Goal: Communication & Community: Share content

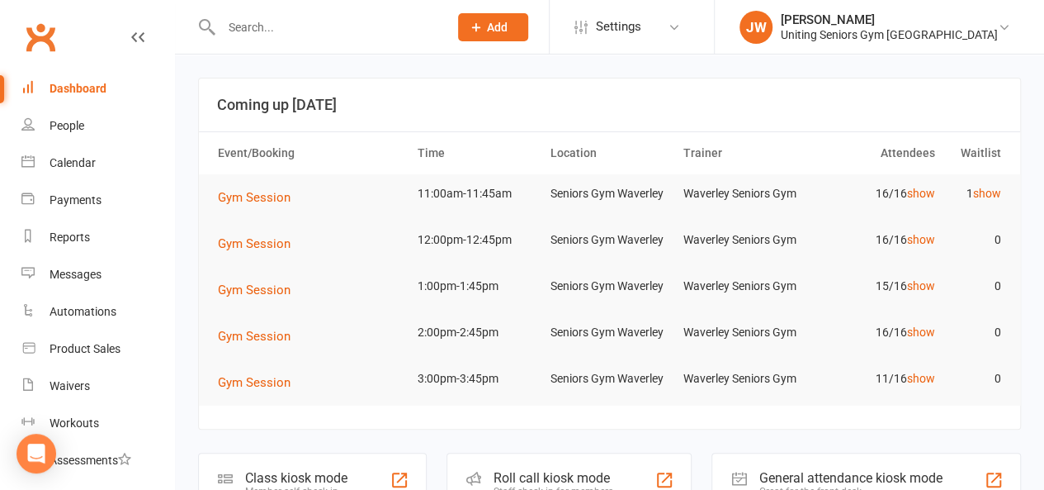
click at [274, 35] on input "text" at bounding box center [326, 27] width 220 height 23
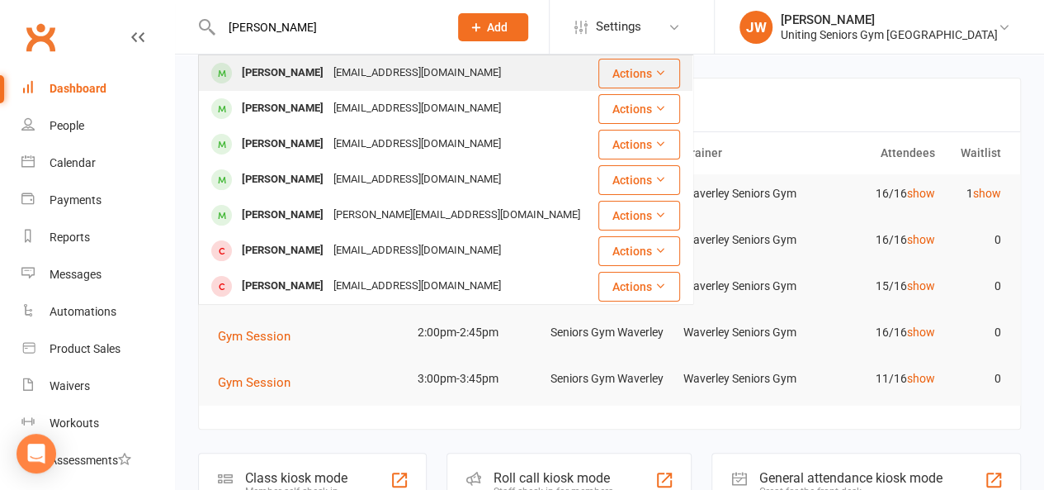
type input "[PERSON_NAME]"
click at [333, 74] on div "[EMAIL_ADDRESS][DOMAIN_NAME]" at bounding box center [417, 73] width 177 height 24
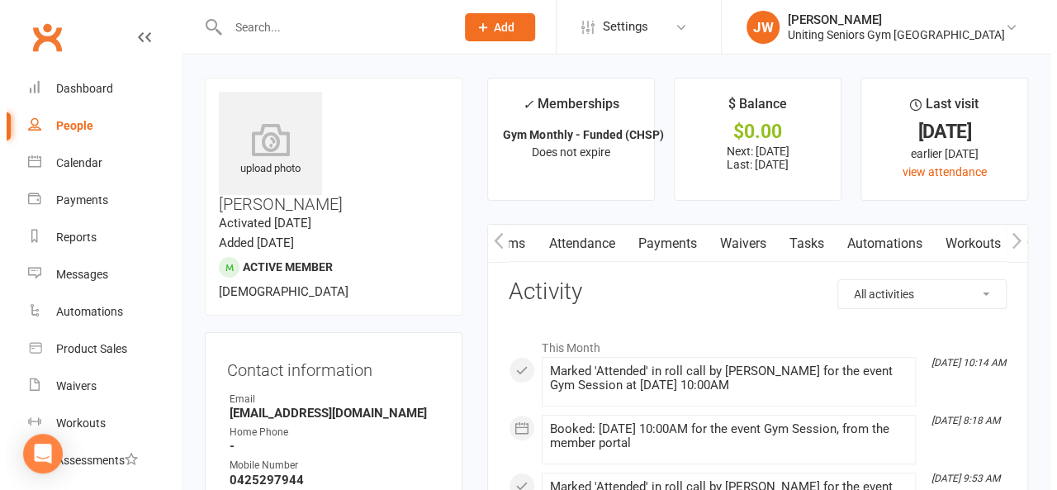
scroll to position [0, 329]
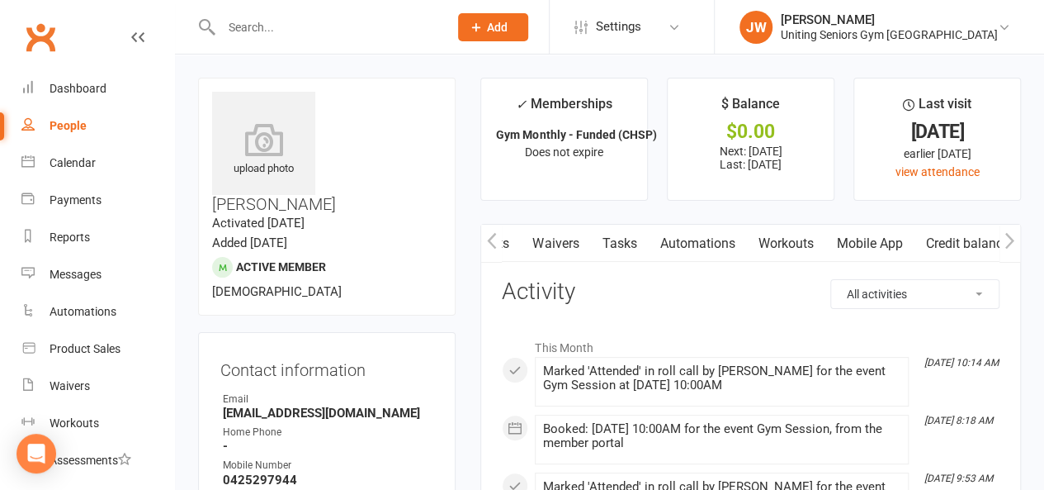
click at [872, 243] on link "Mobile App" at bounding box center [869, 244] width 89 height 38
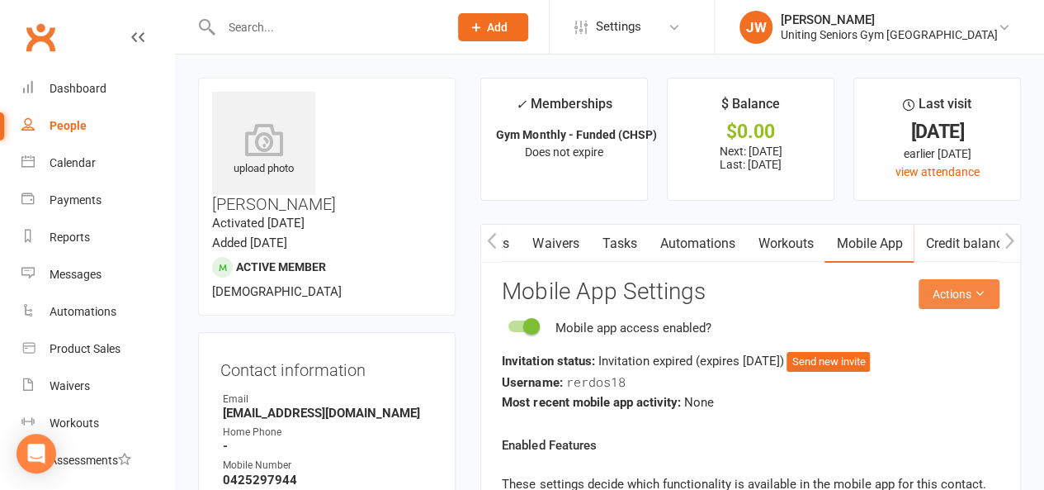
click at [944, 292] on button "Actions" at bounding box center [959, 294] width 81 height 30
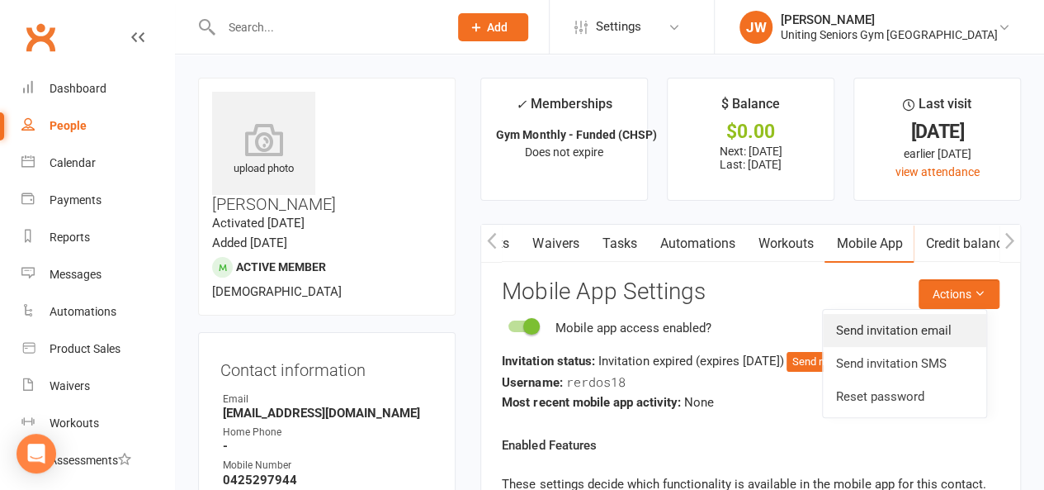
click at [909, 324] on link "Send invitation email" at bounding box center [904, 330] width 163 height 33
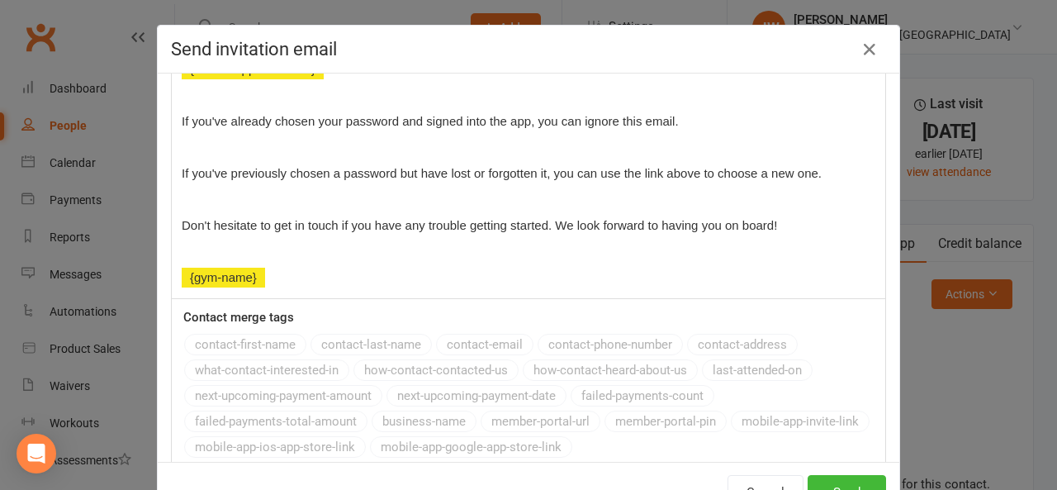
scroll to position [381, 0]
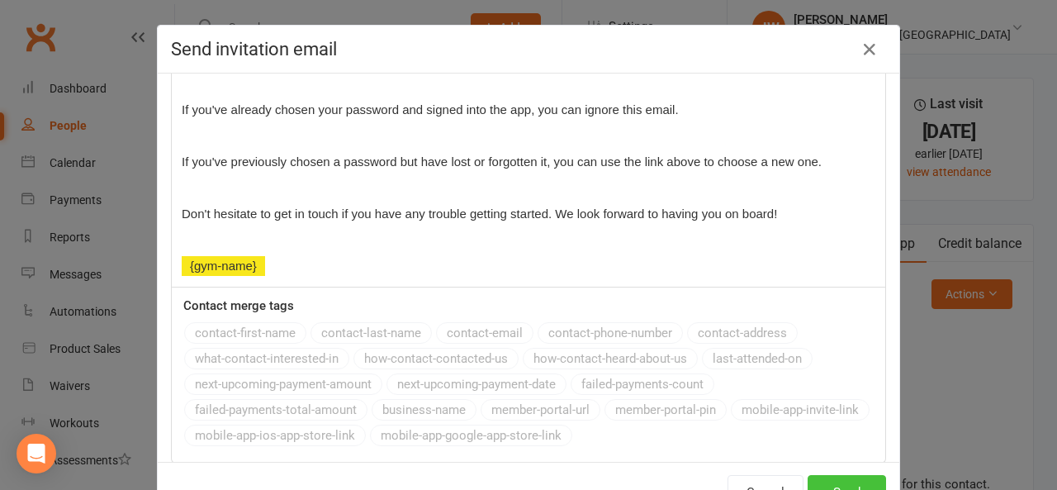
click at [847, 480] on button "Send" at bounding box center [846, 492] width 78 height 35
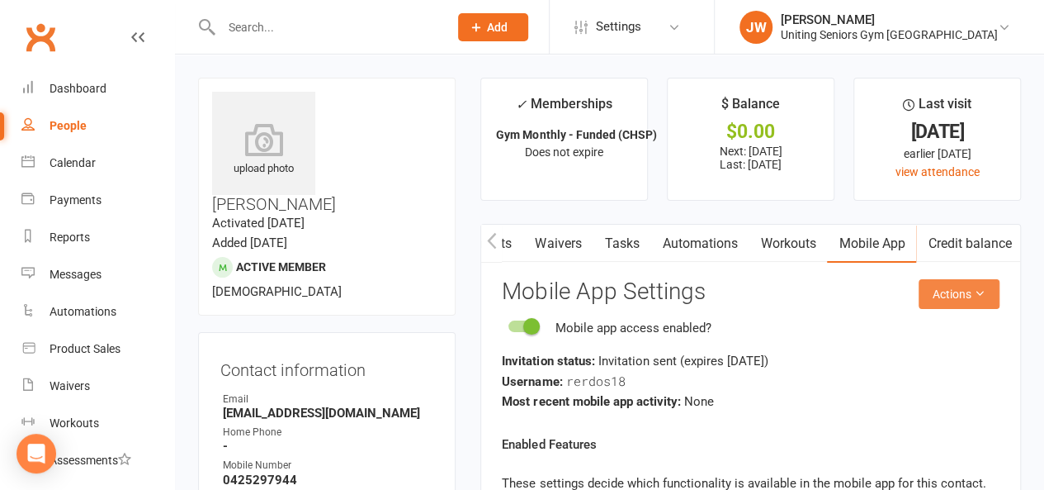
click at [987, 292] on button "Actions" at bounding box center [959, 294] width 81 height 30
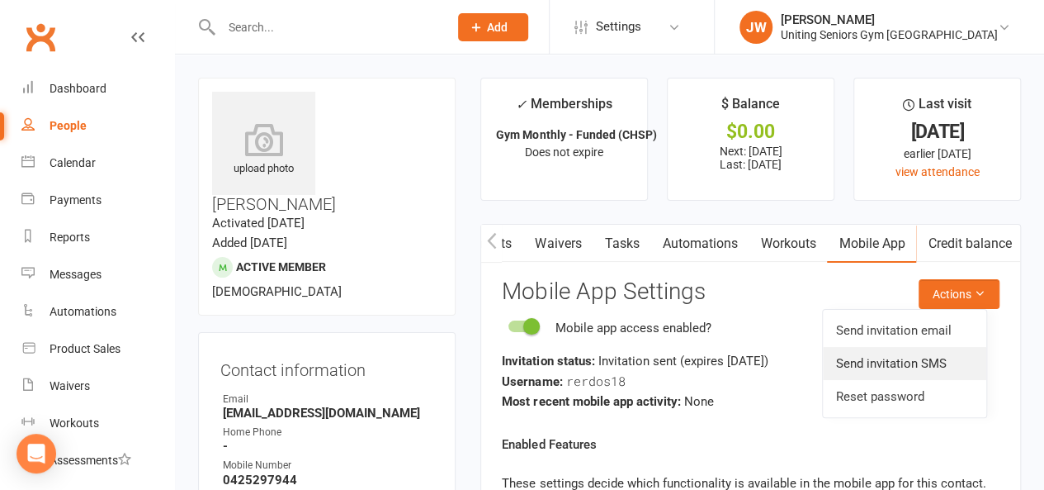
click at [932, 358] on link "Send invitation SMS" at bounding box center [904, 363] width 163 height 33
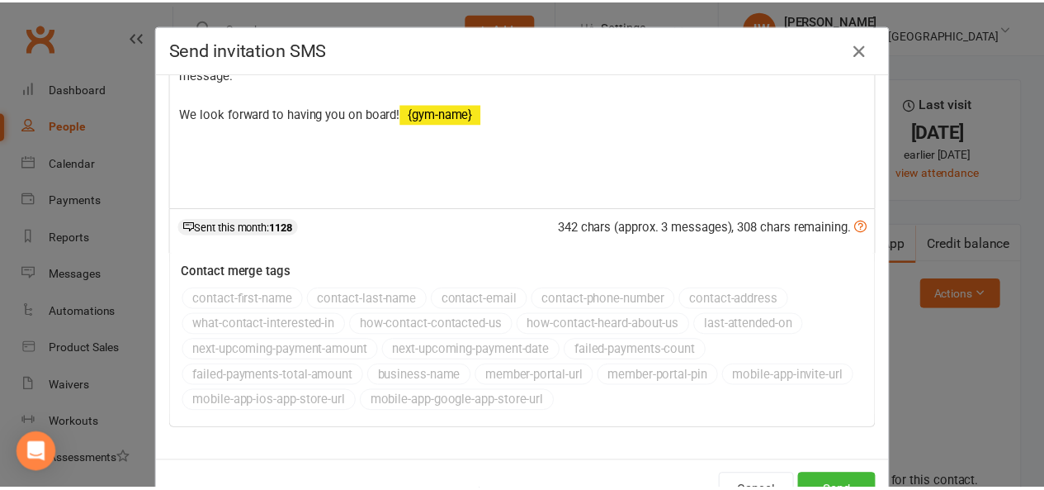
scroll to position [56, 0]
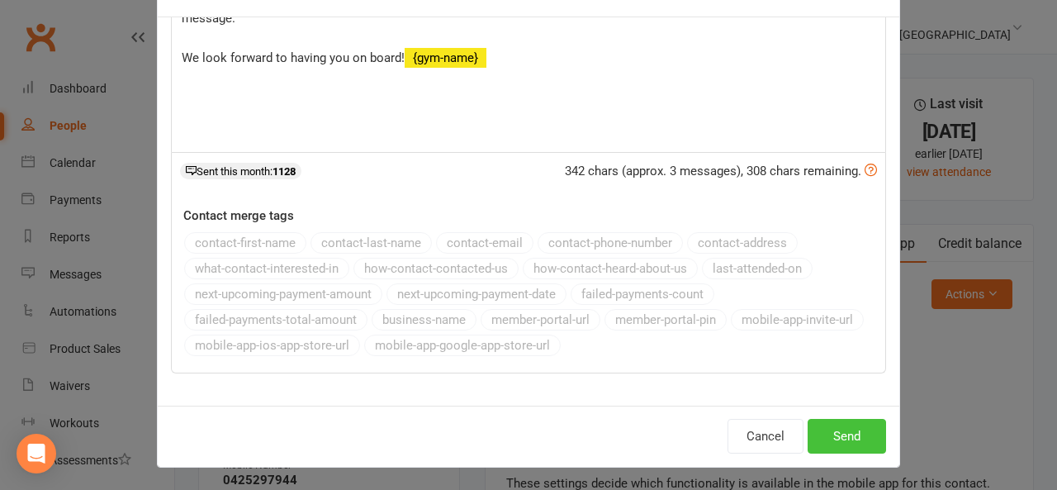
click at [826, 438] on button "Send" at bounding box center [846, 436] width 78 height 35
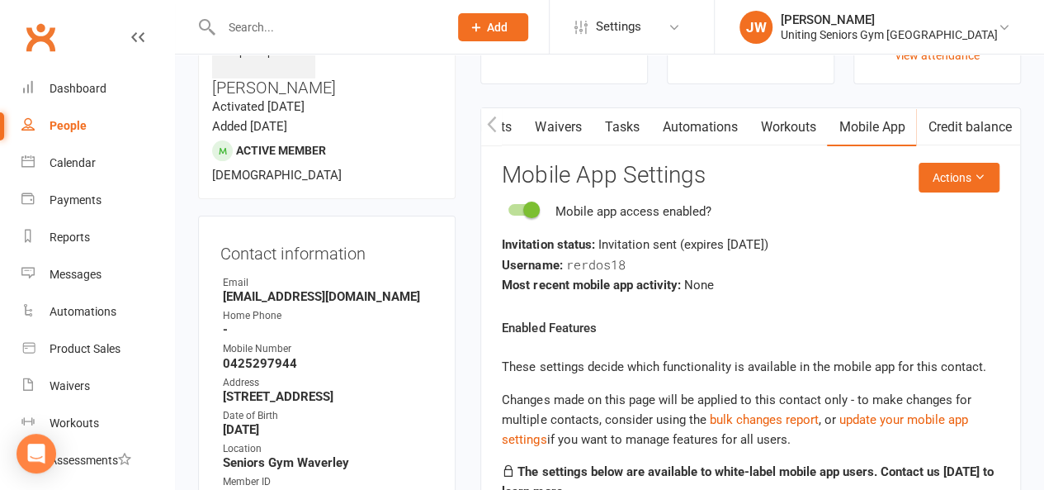
scroll to position [114, 0]
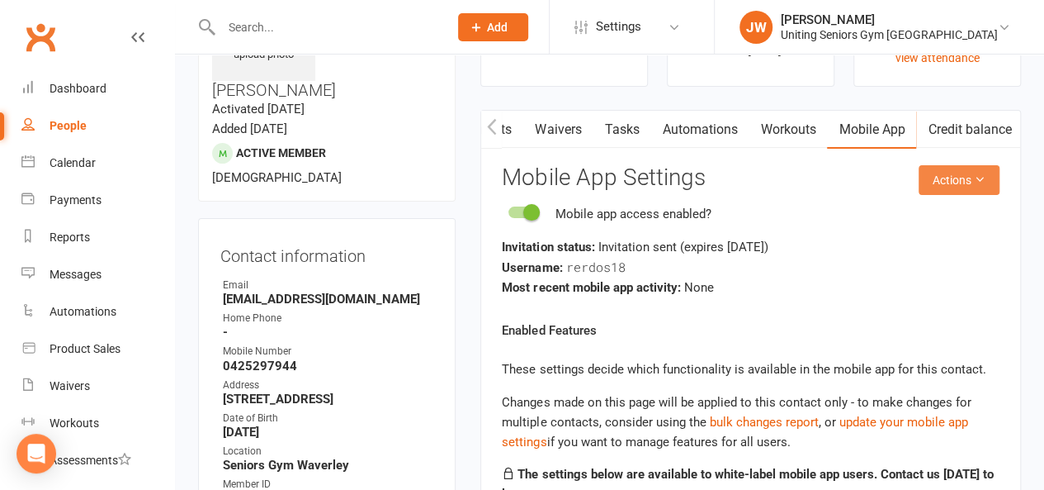
click at [951, 179] on button "Actions" at bounding box center [959, 180] width 81 height 30
